Goal: Task Accomplishment & Management: Complete application form

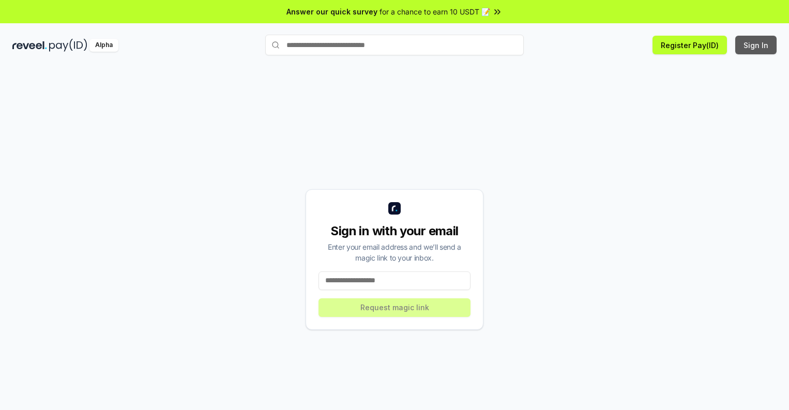
click at [756, 45] on button "Sign In" at bounding box center [755, 45] width 41 height 19
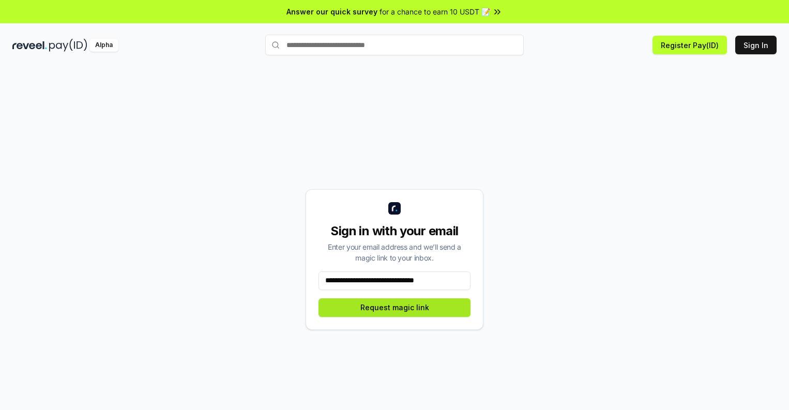
type input "**********"
click at [394, 307] on button "Request magic link" at bounding box center [394, 307] width 152 height 19
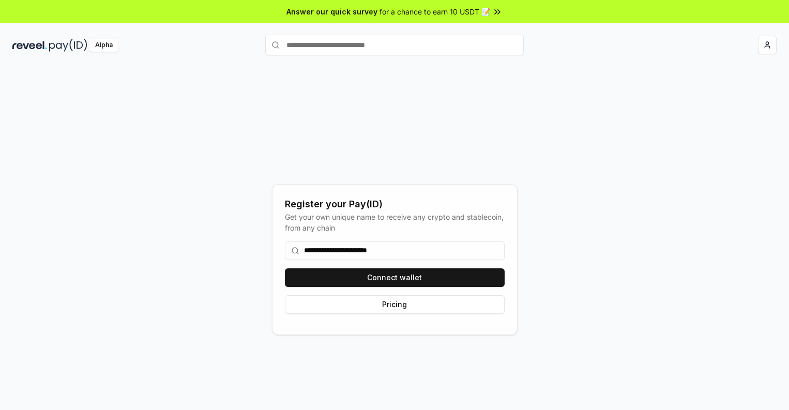
type input "**********"
